Goal: Task Accomplishment & Management: Use online tool/utility

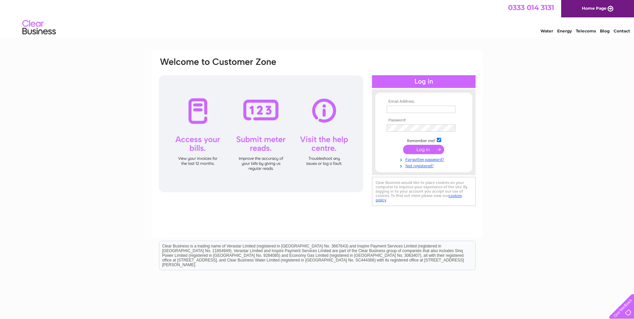
type input "info@aes-electrical.co.uk"
click at [412, 149] on input "submit" at bounding box center [423, 149] width 41 height 9
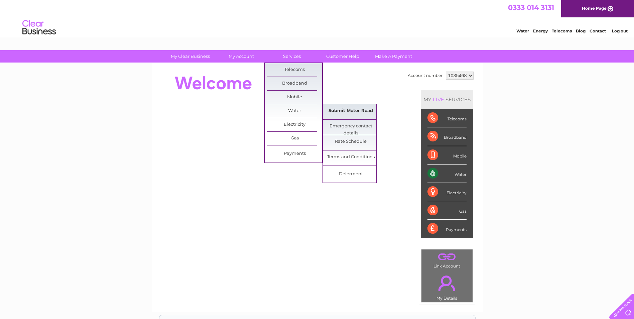
click at [347, 111] on link "Submit Meter Read" at bounding box center [350, 110] width 55 height 13
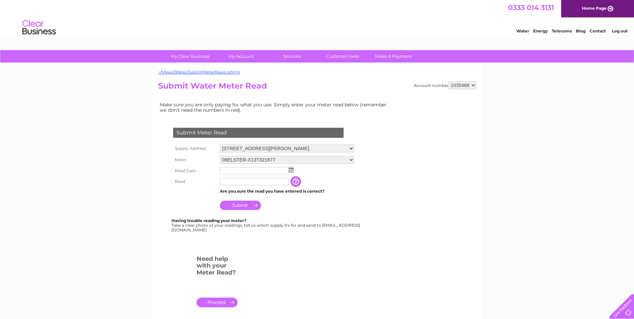
click at [291, 169] on img at bounding box center [291, 169] width 5 height 5
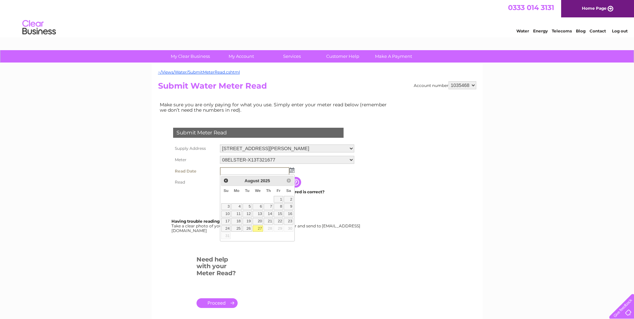
click at [259, 229] on link "27" at bounding box center [258, 228] width 11 height 7
type input "[DATE]"
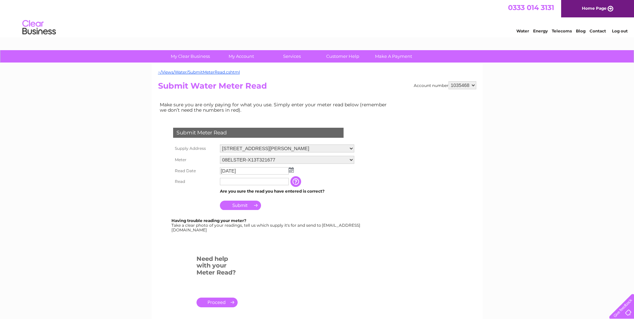
click at [256, 182] on input "text" at bounding box center [254, 181] width 69 height 7
type input "309"
click at [247, 204] on input "Submit" at bounding box center [240, 205] width 41 height 9
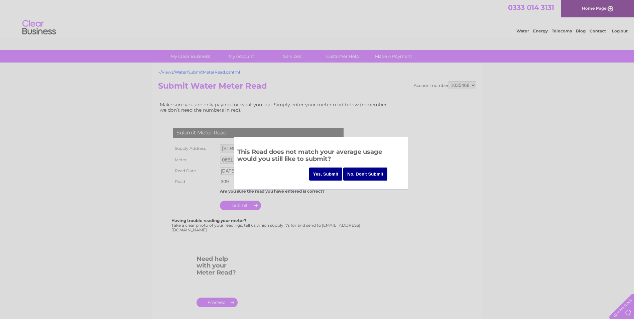
click at [323, 177] on input "Yes, Submit" at bounding box center [325, 173] width 33 height 13
